Goal: Task Accomplishment & Management: Manage account settings

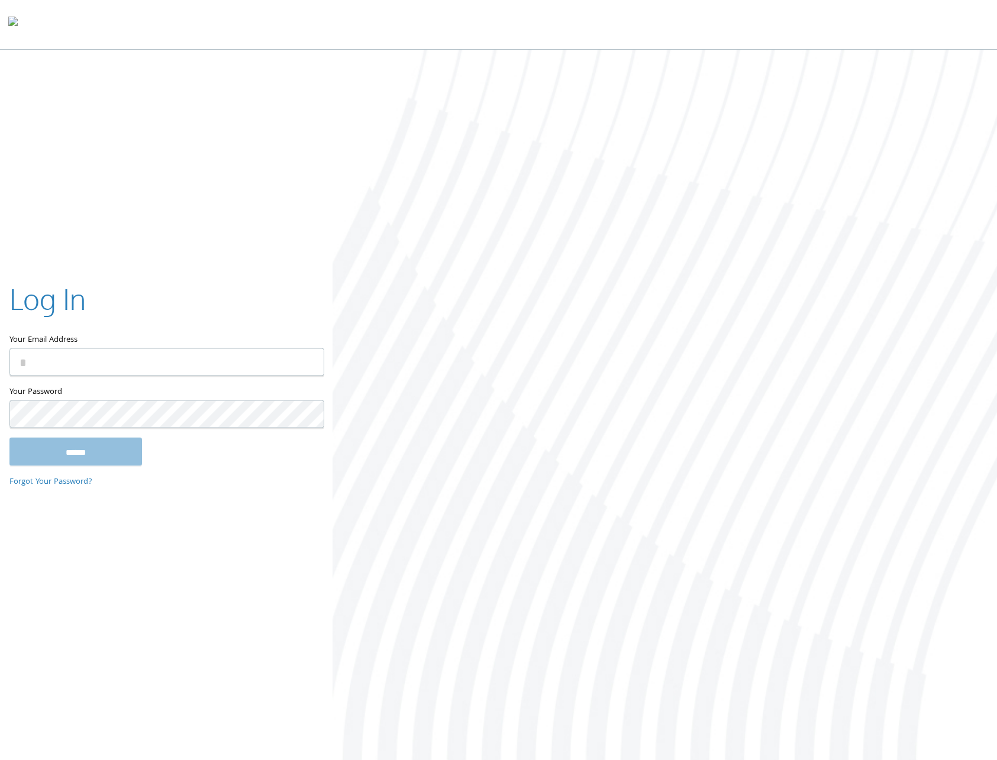
type input "**********"
click at [73, 454] on input "******" at bounding box center [75, 451] width 133 height 28
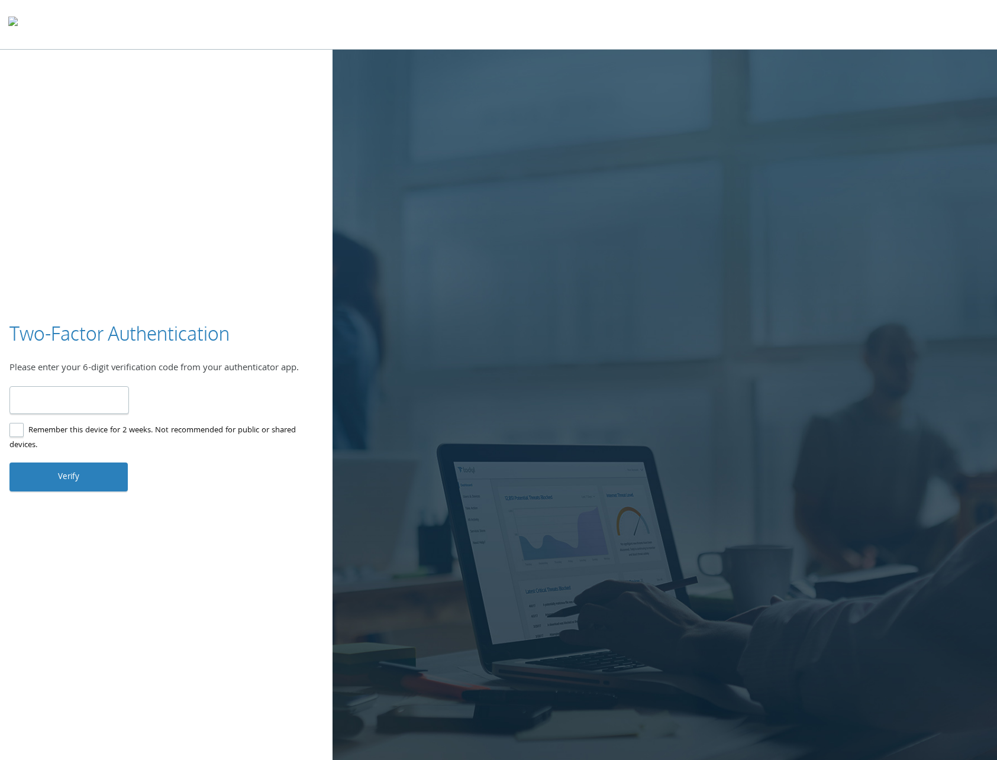
type input "******"
click at [81, 487] on button "Verify" at bounding box center [68, 477] width 118 height 28
